Goal: Information Seeking & Learning: Learn about a topic

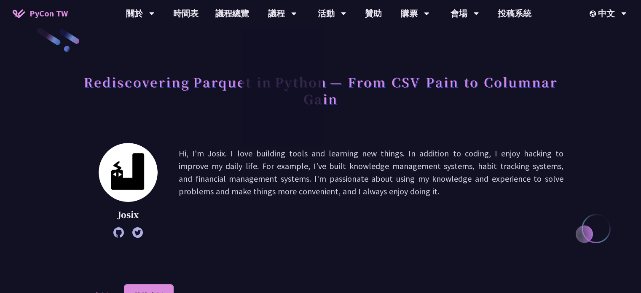
scroll to position [42, 0]
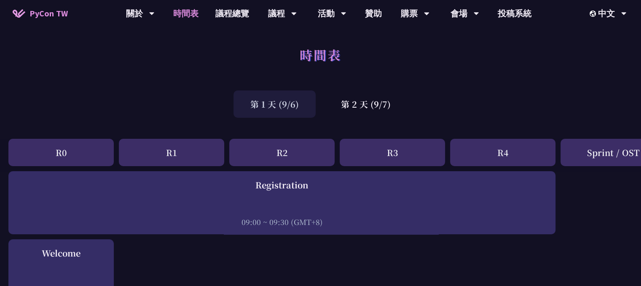
click at [451, 60] on div "時間表" at bounding box center [320, 64] width 641 height 44
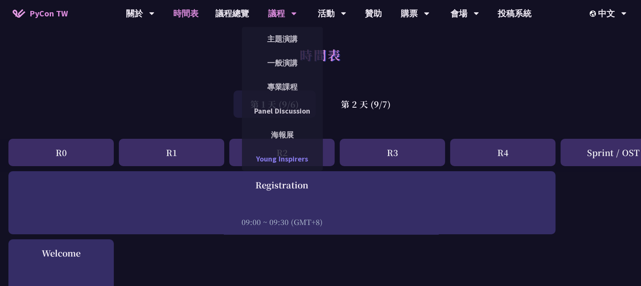
click at [294, 159] on link "Young Inspirers" at bounding box center [282, 159] width 81 height 20
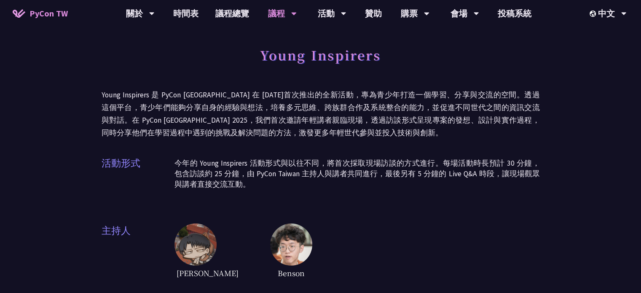
click at [448, 107] on p "Young Inspirers 是 PyCon [GEOGRAPHIC_DATA] 在 [DATE]首次推出的全新活動，專為青少年打造一個學習、分享與交流的空…" at bounding box center [320, 113] width 438 height 51
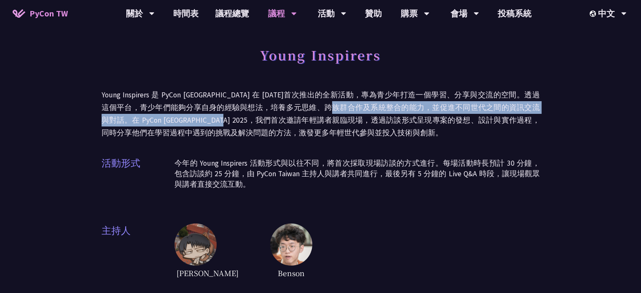
drag, startPoint x: 269, startPoint y: 116, endPoint x: 440, endPoint y: 112, distance: 171.4
click at [375, 112] on p "Young Inspirers 是 PyCon [GEOGRAPHIC_DATA] 在 [DATE]首次推出的全新活動，專為青少年打造一個學習、分享與交流的空…" at bounding box center [320, 113] width 438 height 51
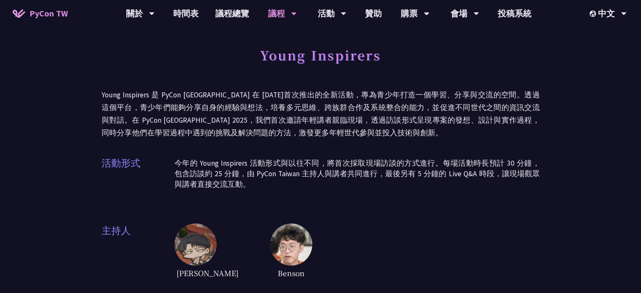
click at [448, 126] on p "Young Inspirers 是 PyCon [GEOGRAPHIC_DATA] 在 [DATE]首次推出的全新活動，專為青少年打造一個學習、分享與交流的空…" at bounding box center [320, 113] width 438 height 51
